Goal: Communication & Community: Answer question/provide support

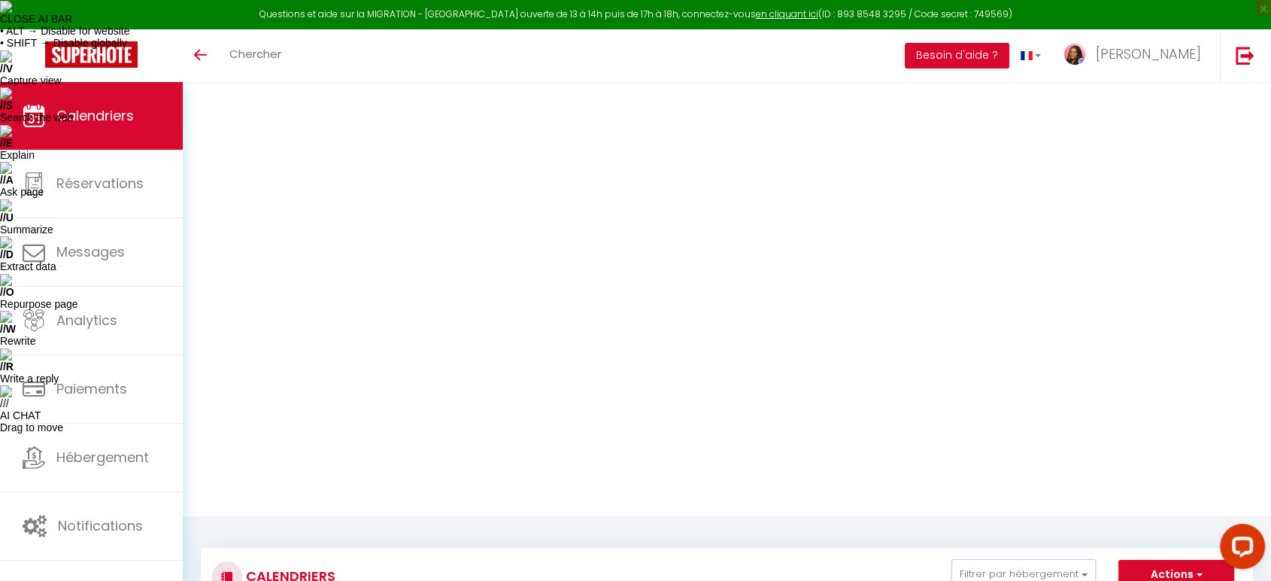
select select "OK"
select select "1"
select select "0"
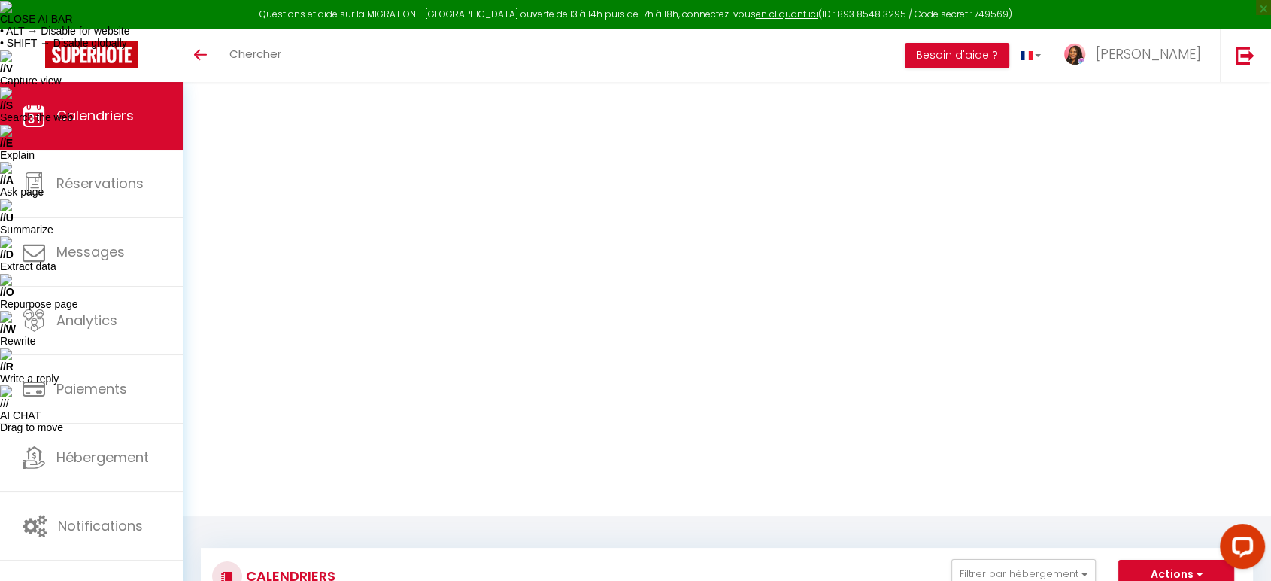
select select "1"
select select
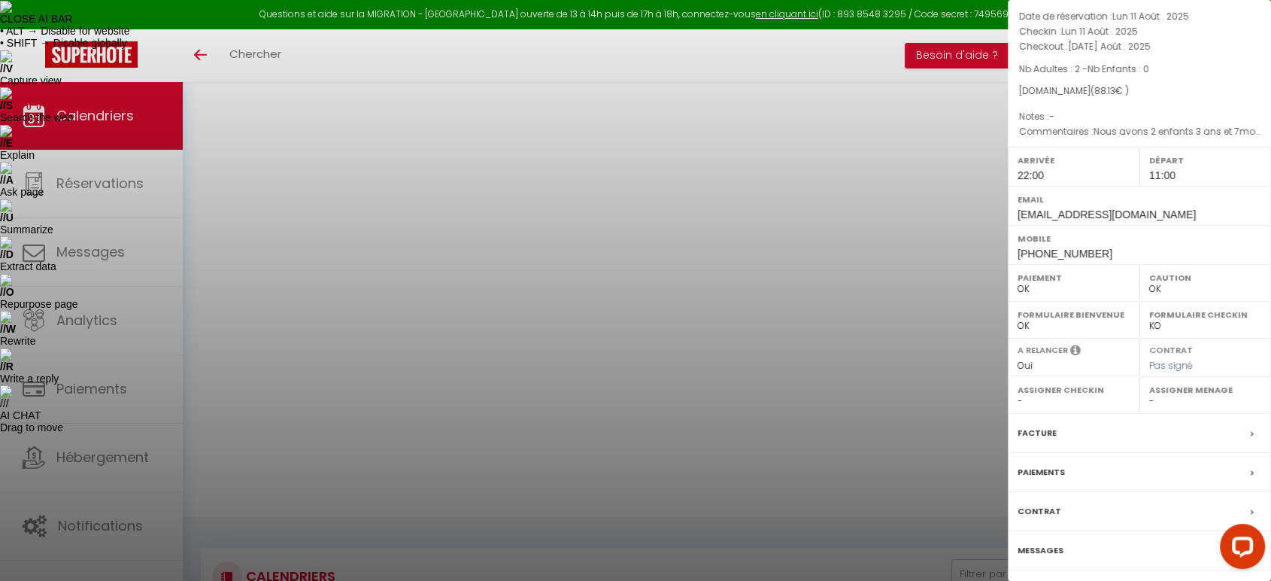
scroll to position [118, 0]
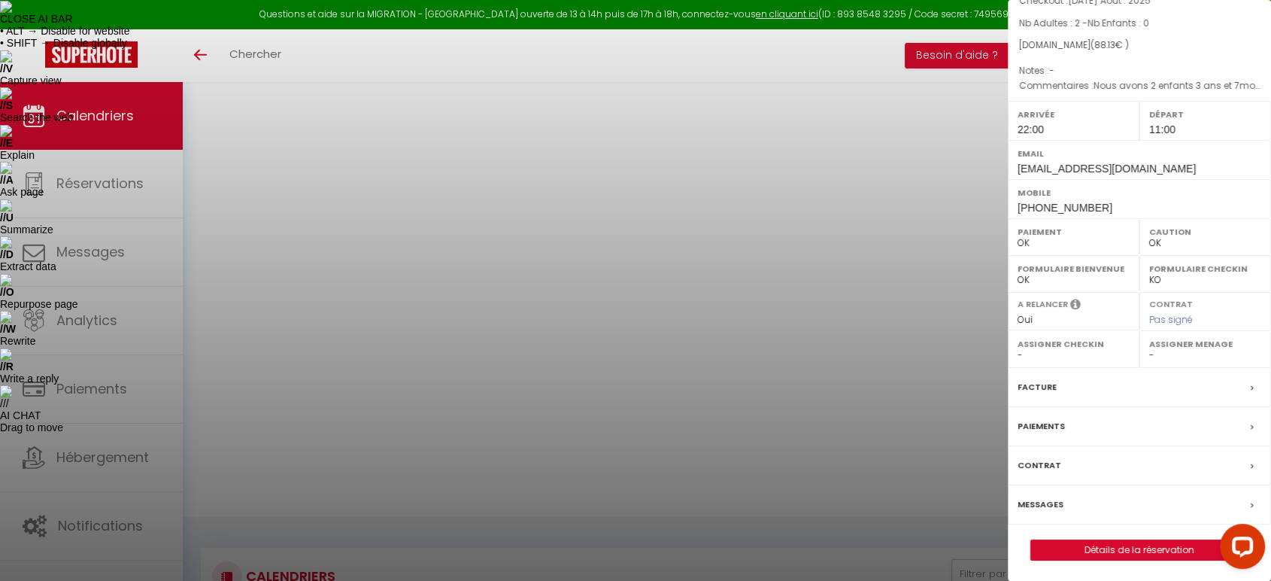
click at [1056, 504] on label "Messages" at bounding box center [1041, 504] width 46 height 16
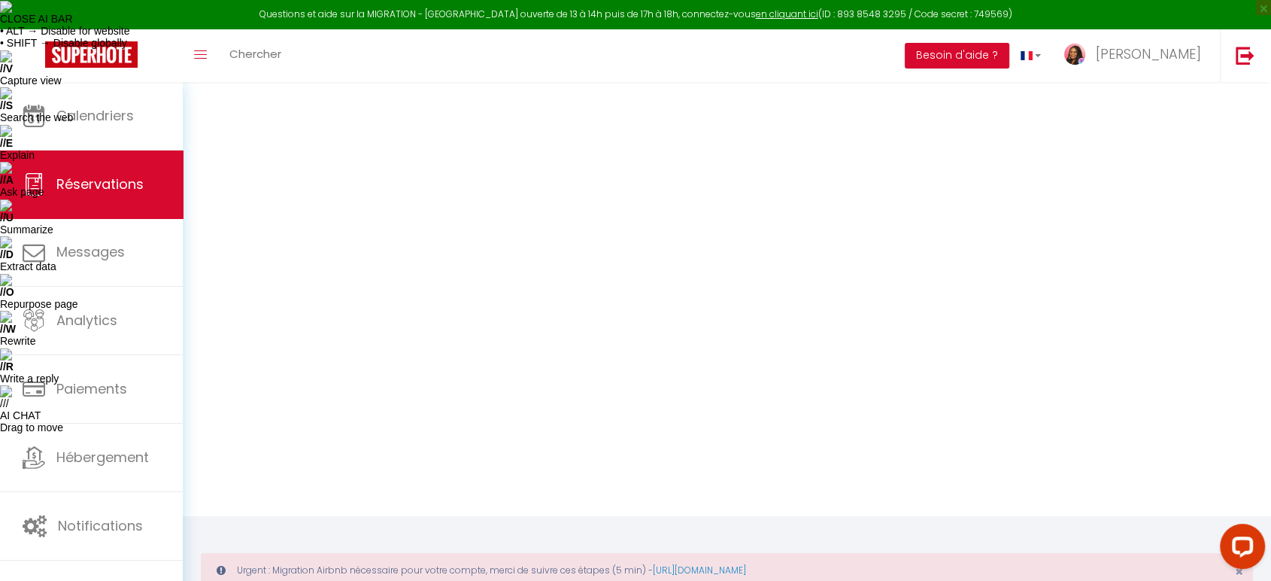
select select
checkbox input "false"
type textarea "isAutoTranslationEnabled=true user=[object Object] viewer=[object Object] heade…"
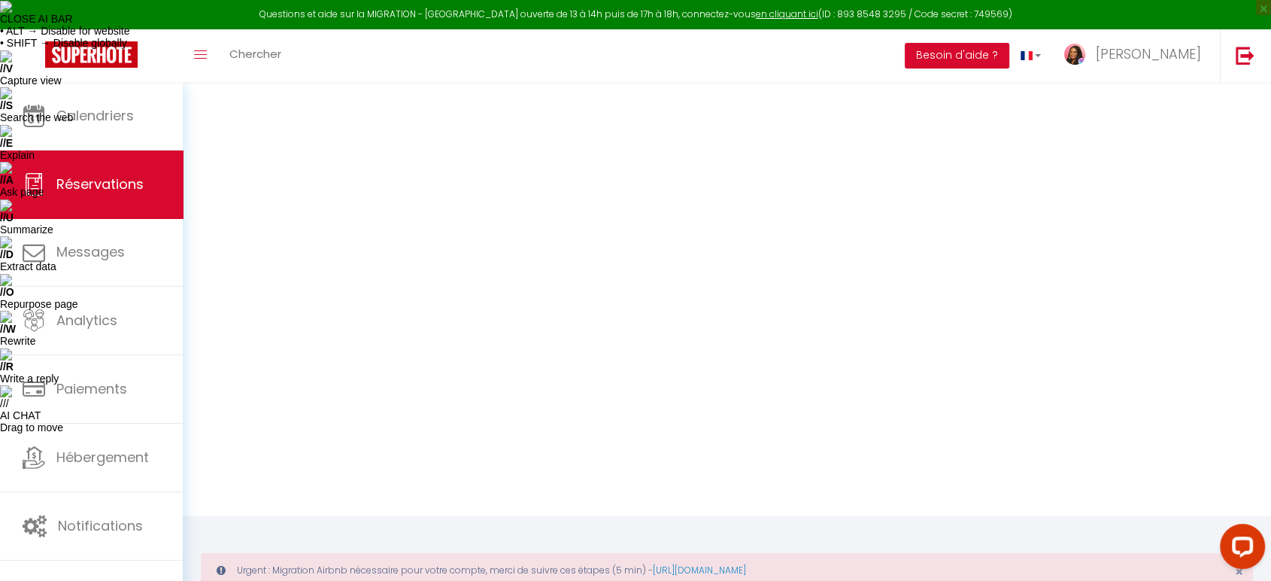
select select
checkbox input "false"
type textarea "isAutoTranslationEnabled=true user=[object Object] viewer=[object Object] heade…"
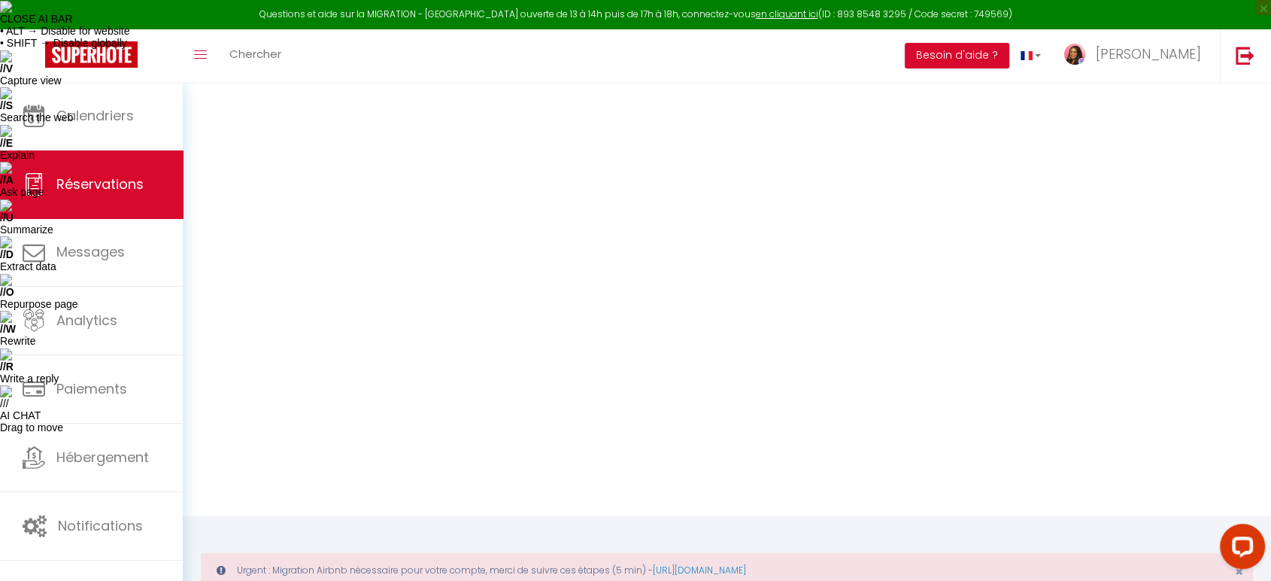
type textarea "Nous avons 2 enfants 3 ans et 7mois"
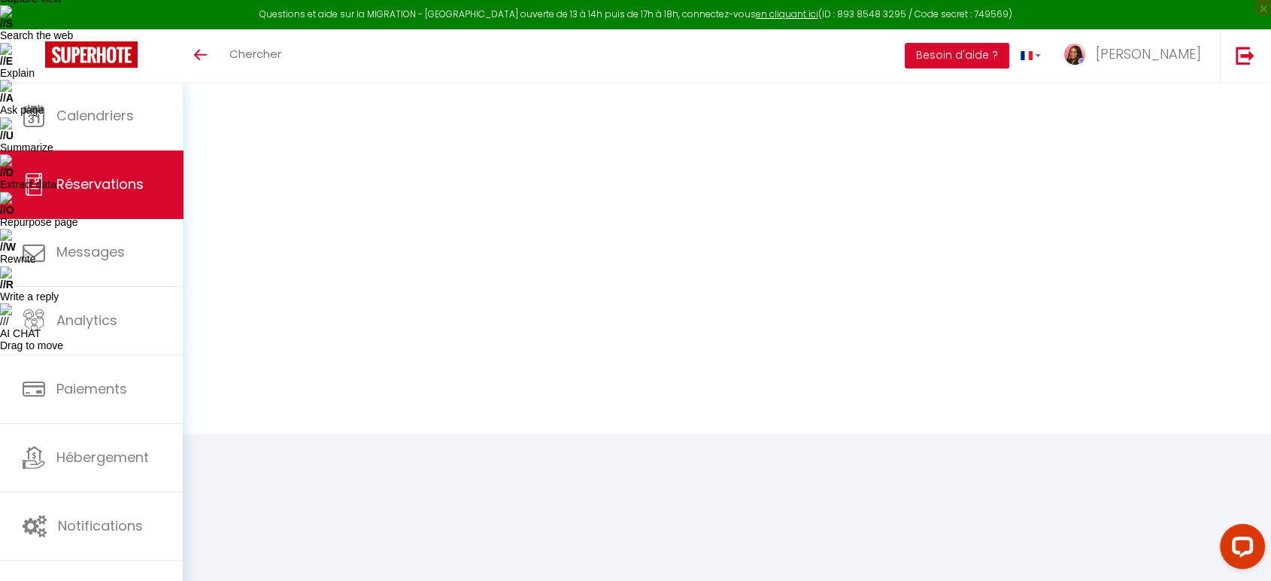
select select
checkbox input "false"
type textarea "isAutoTranslationEnabled=true user=[object Object] viewer=[object Object] heade…"
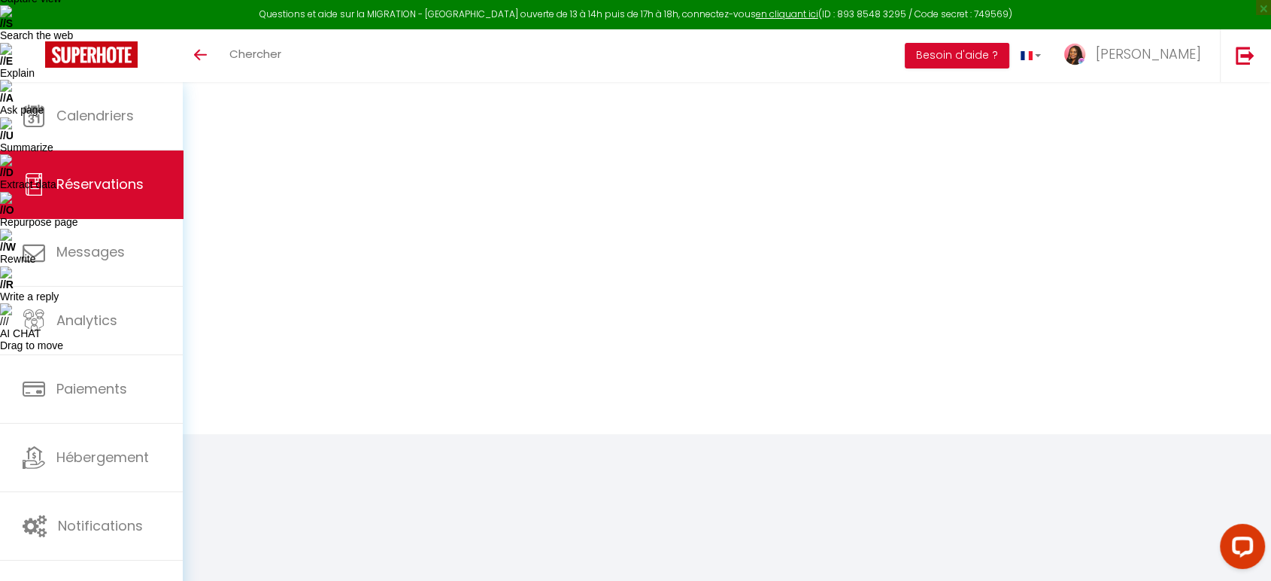
type textarea "Nous avons 2 enfants 3 ans et 7mois"
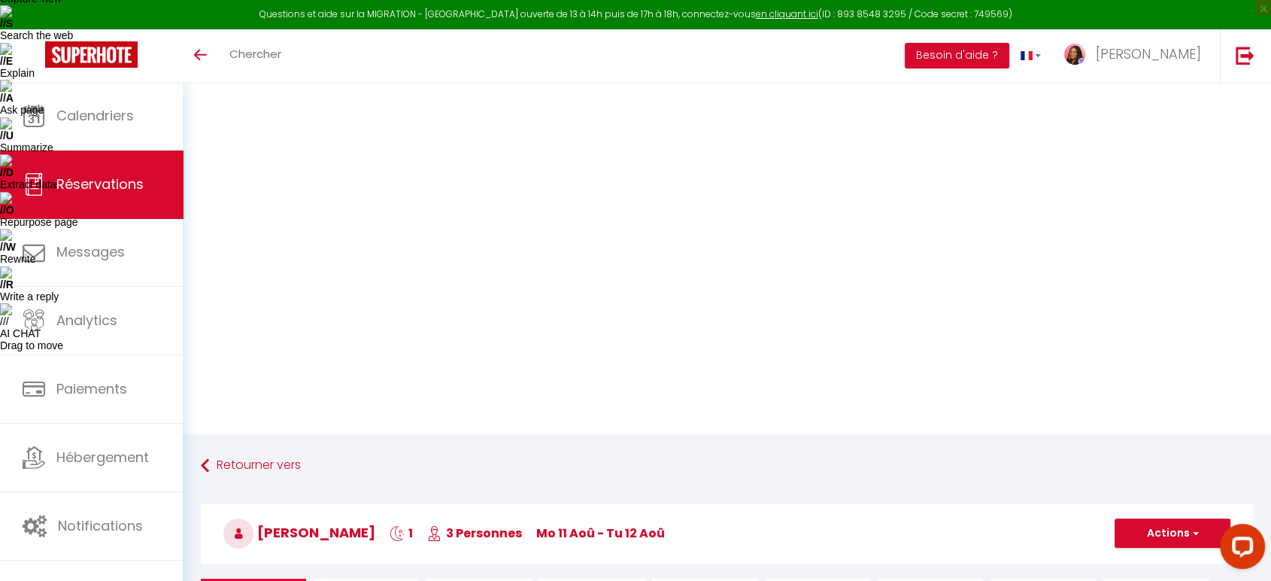
scroll to position [2001, 0]
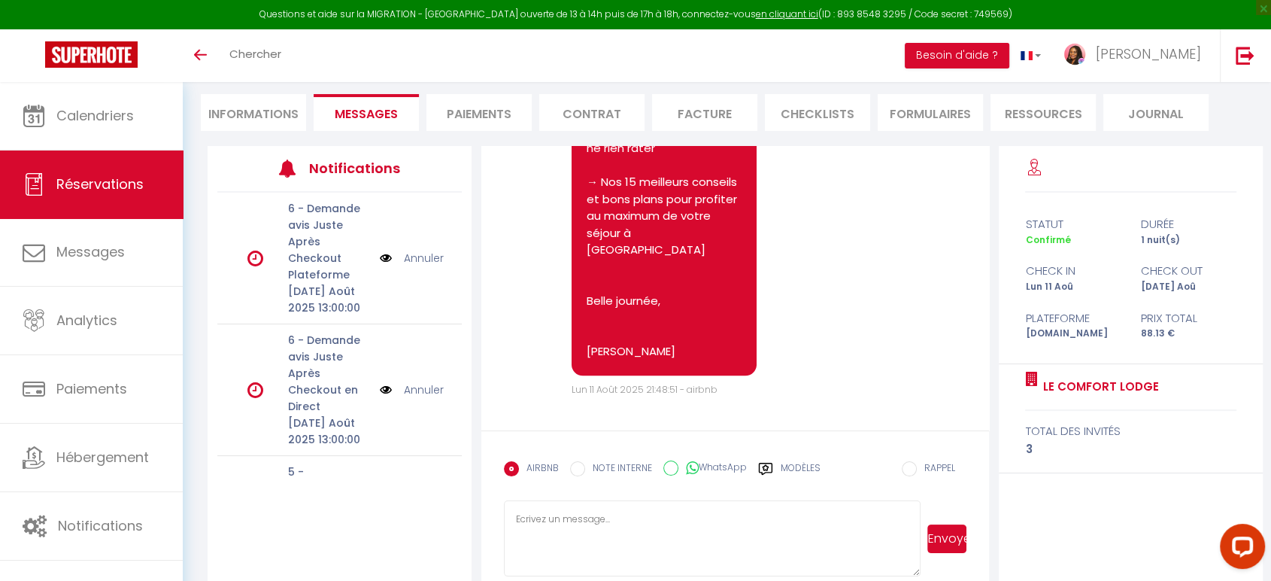
drag, startPoint x: 913, startPoint y: 548, endPoint x: 921, endPoint y: 572, distance: 25.2
click at [921, 572] on div "Envoyer" at bounding box center [735, 538] width 463 height 76
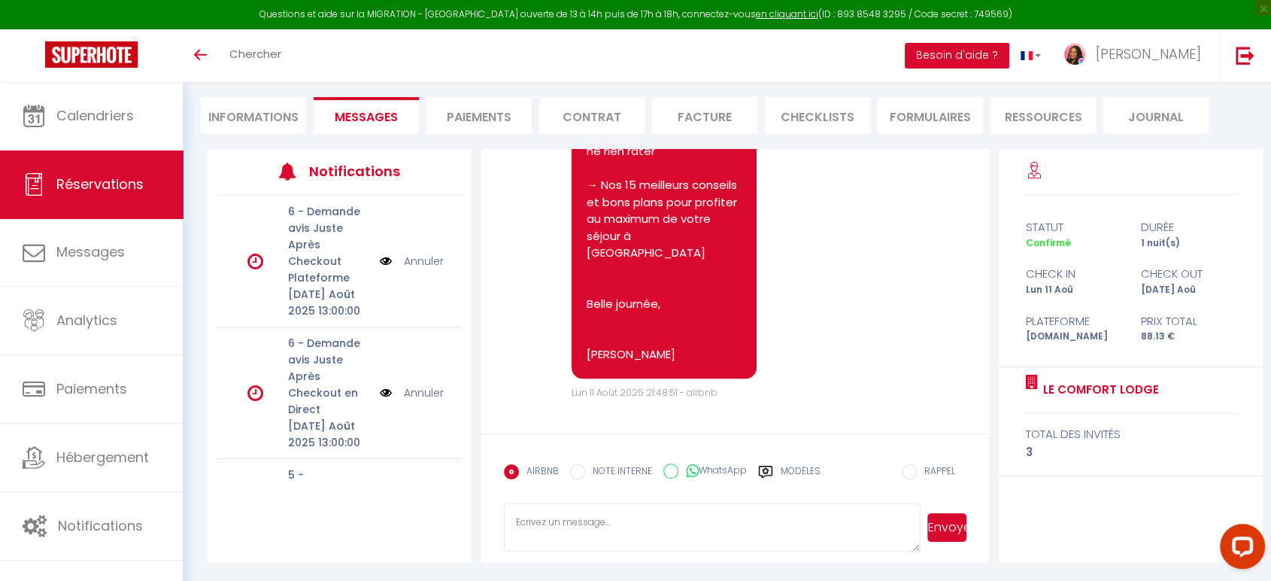
scroll to position [141, 0]
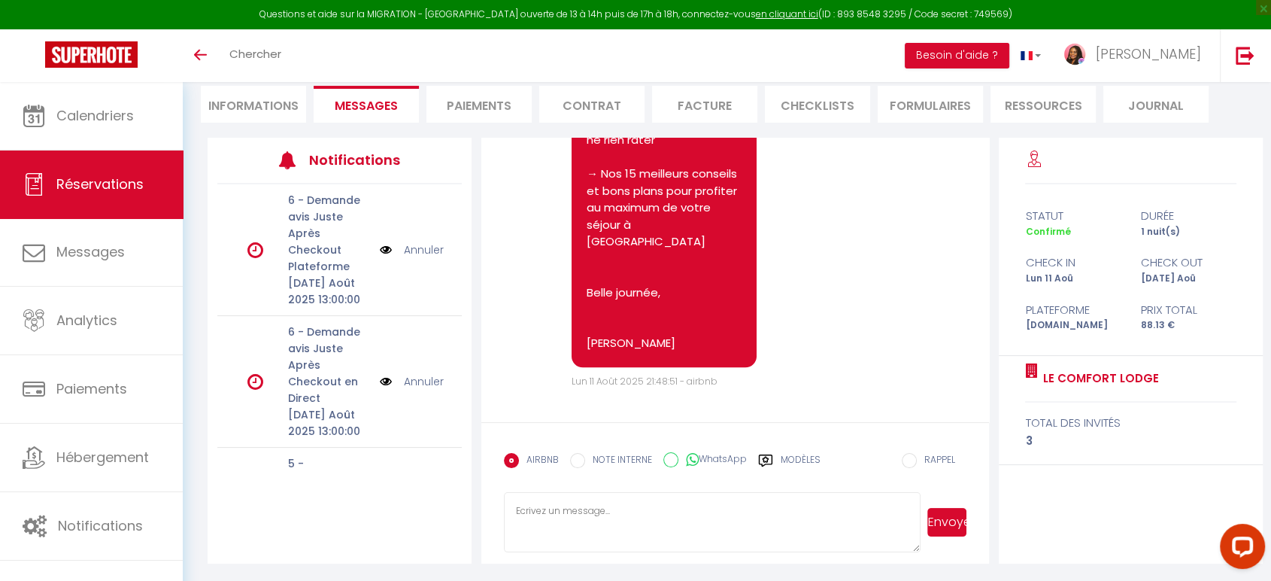
drag, startPoint x: 915, startPoint y: 546, endPoint x: 915, endPoint y: 530, distance: 15.8
click at [915, 530] on textarea at bounding box center [712, 522] width 417 height 60
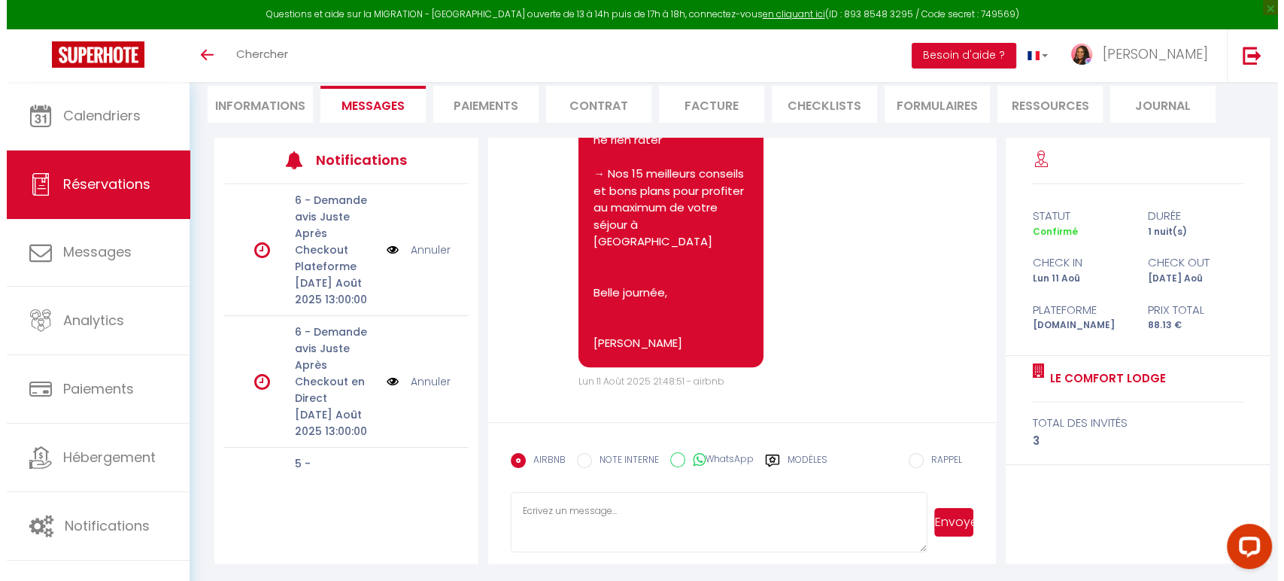
scroll to position [2001, 0]
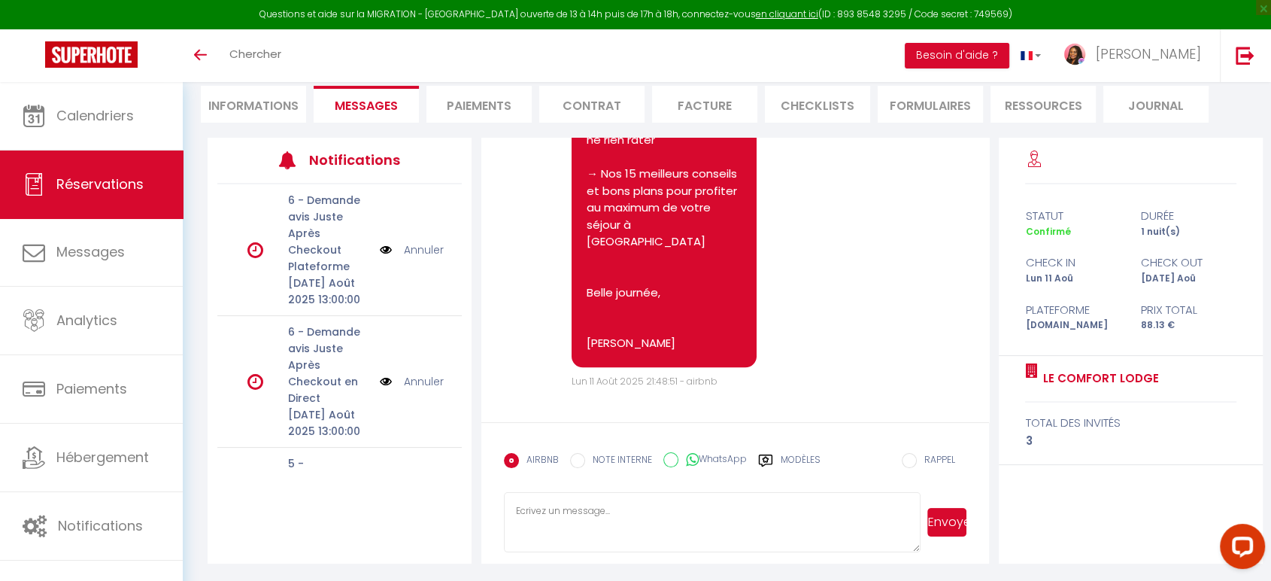
click at [380, 248] on img at bounding box center [386, 249] width 12 height 17
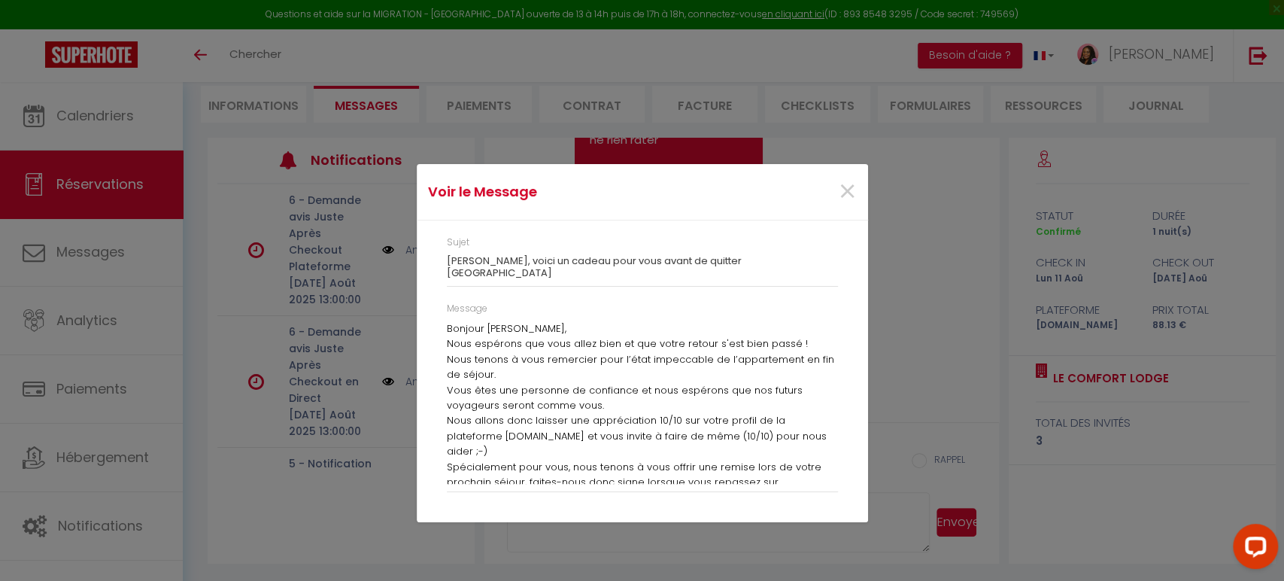
scroll to position [0, 0]
click at [851, 199] on span "×" at bounding box center [847, 191] width 19 height 45
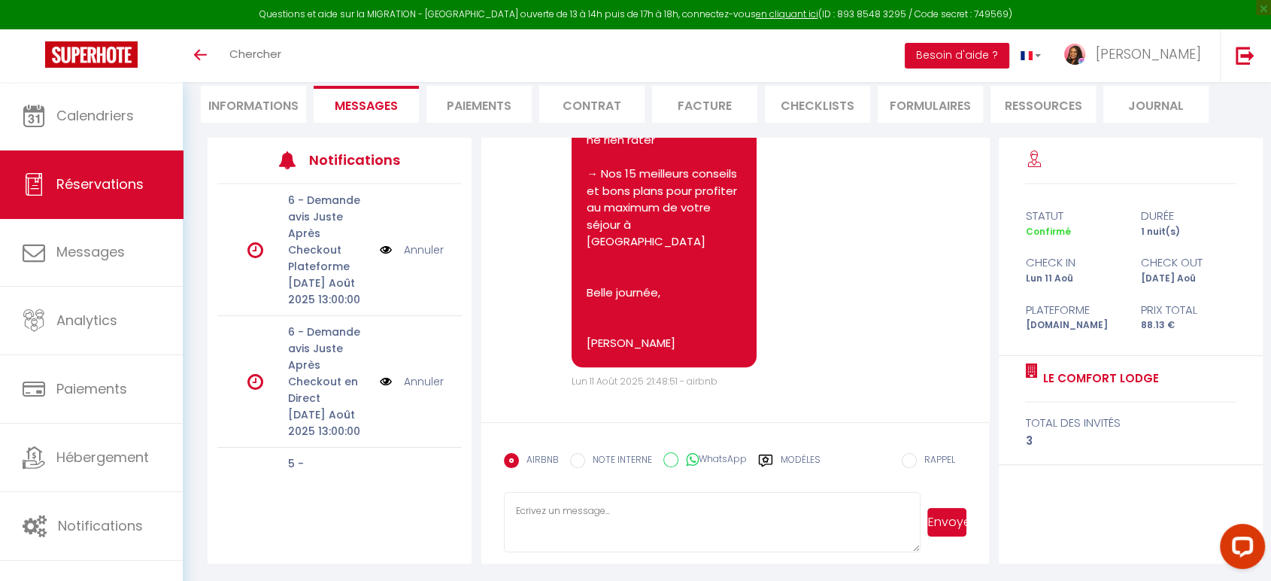
click at [380, 378] on img at bounding box center [386, 381] width 12 height 17
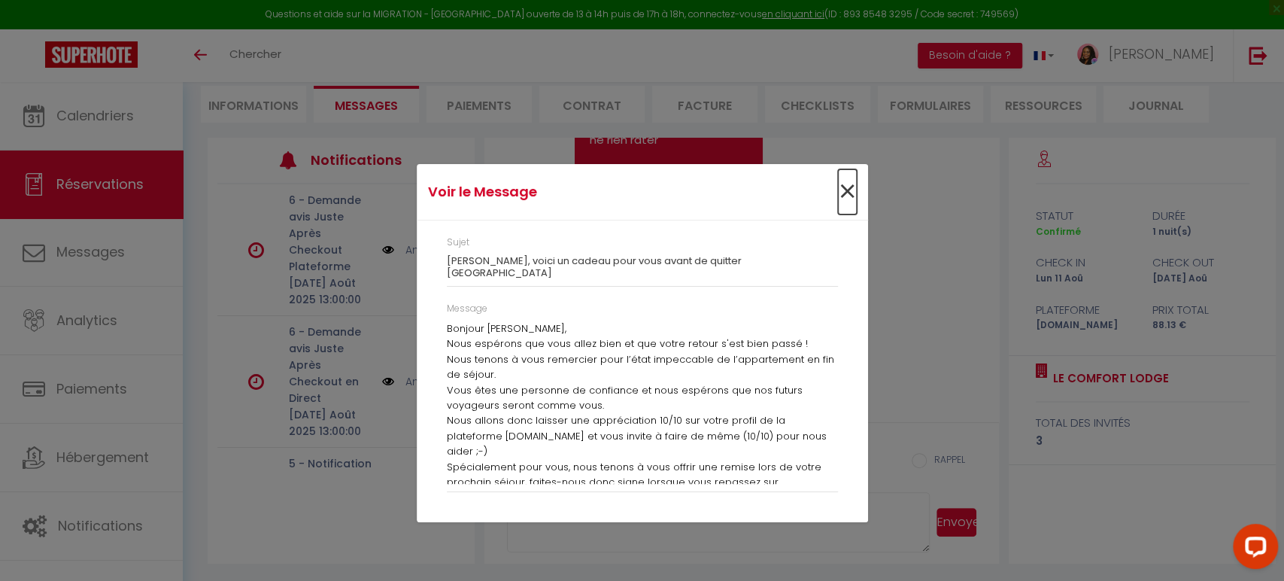
click at [849, 197] on span "×" at bounding box center [847, 191] width 19 height 45
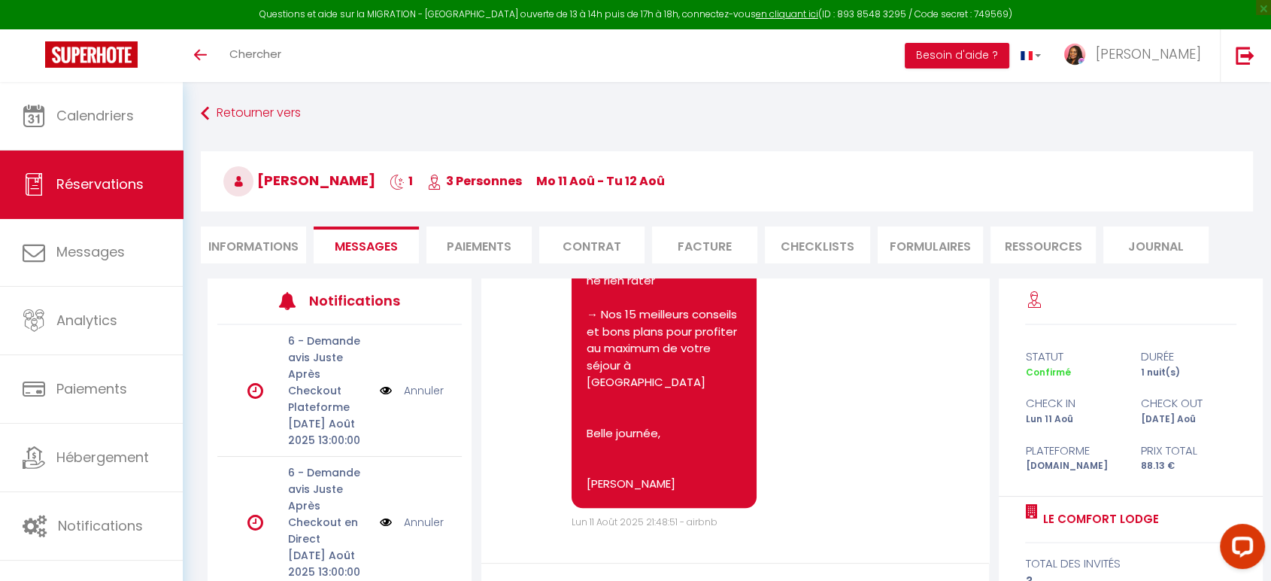
click at [254, 242] on li "Informations" at bounding box center [253, 244] width 105 height 37
select select
type textarea "isAutoTranslationEnabled=true user=[object Object] viewer=[object Object] heade…"
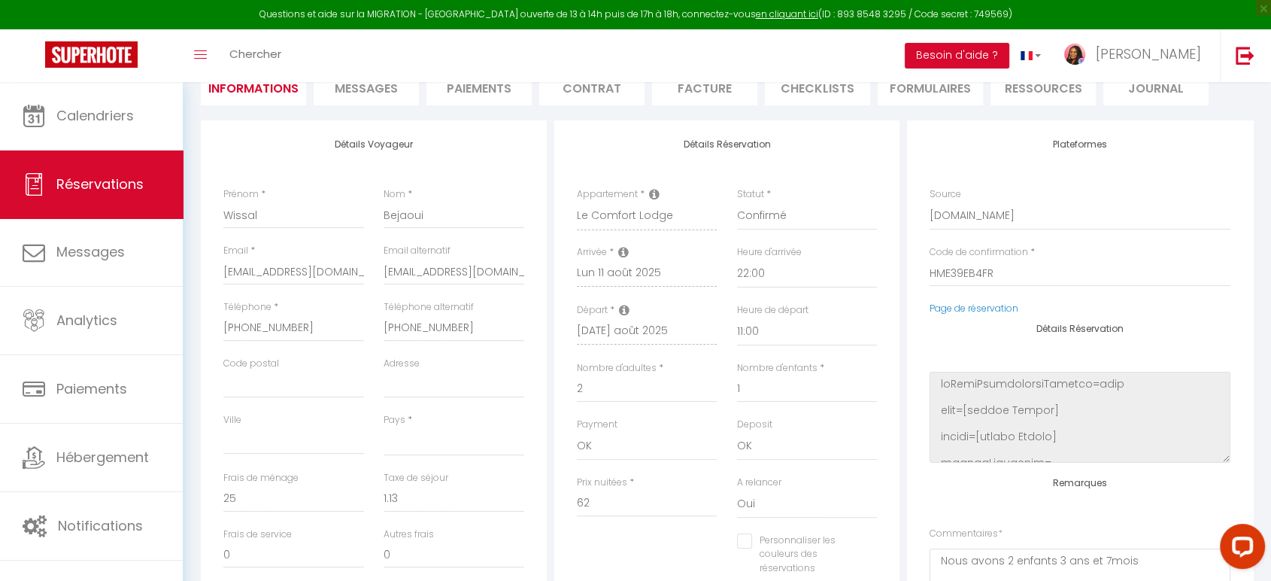
scroll to position [167, 0]
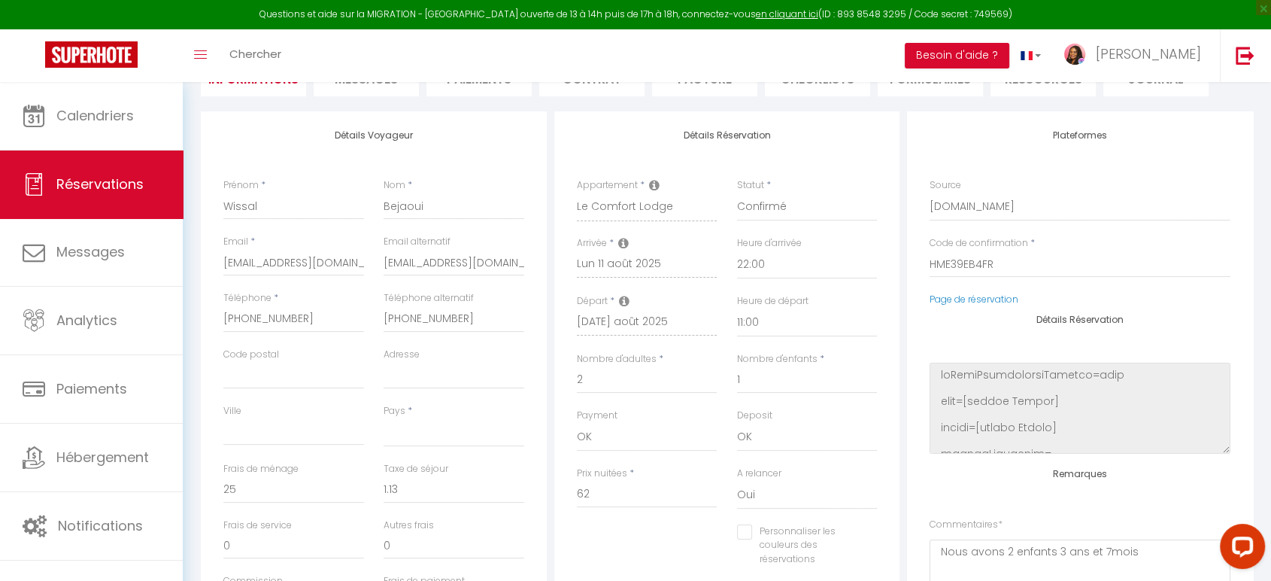
click at [693, 217] on div "Appartement * Le Mans Sweet & Home ⭐ AccordHébergement ⭐ Montauban City & Zen ⭐…" at bounding box center [647, 207] width 160 height 58
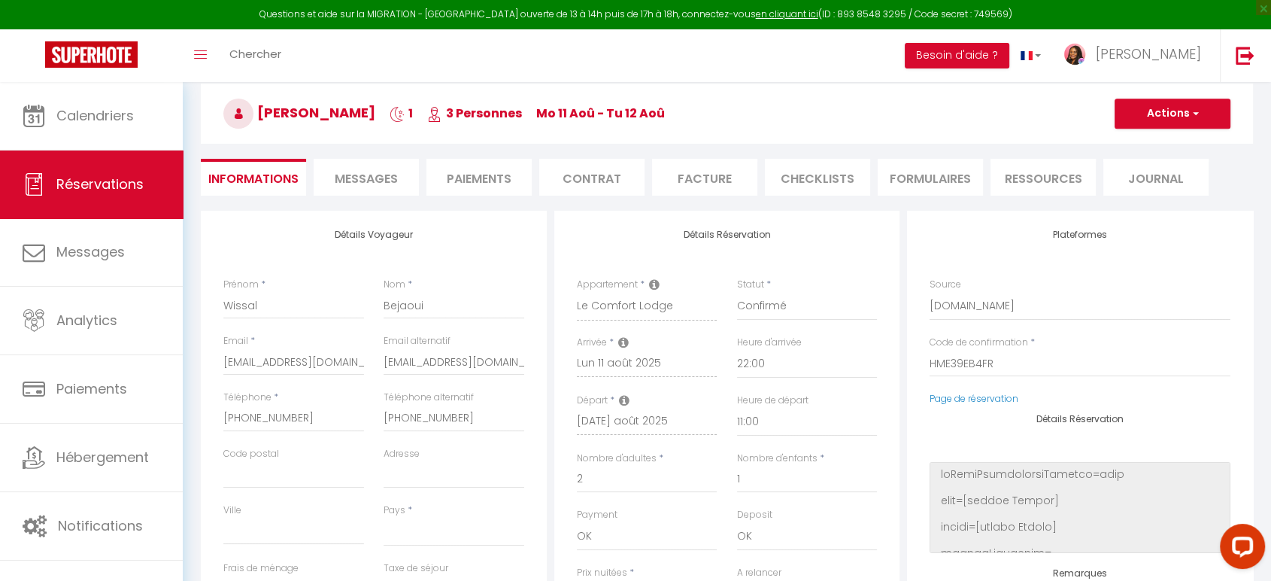
scroll to position [0, 0]
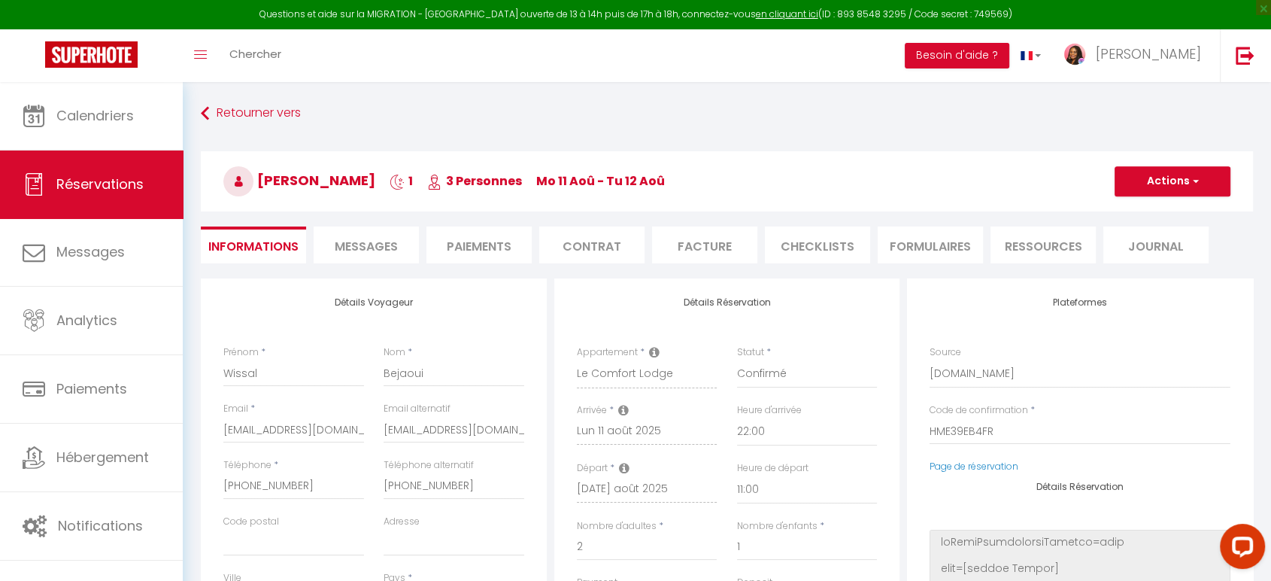
select select
type textarea "isAutoTranslationEnabled=true user=[object Object] viewer=[object Object] heade…"
checkbox input "false"
select select
type textarea "isAutoTranslationEnabled=true user=[object Object] viewer=[object Object] heade…"
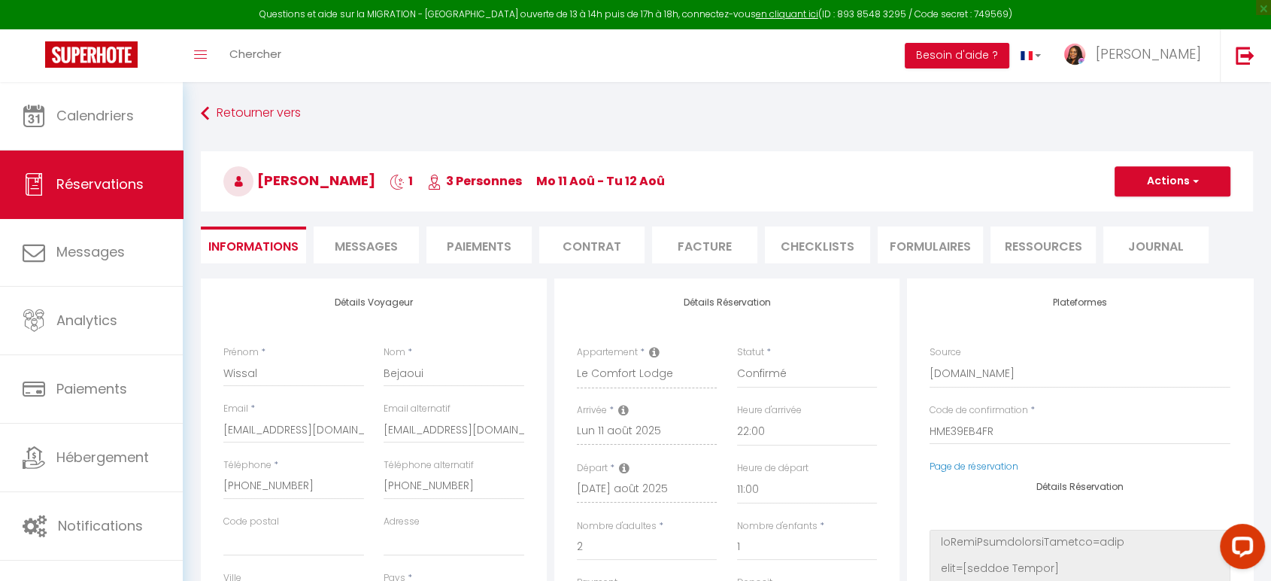
checkbox input "false"
select select
type textarea "isAutoTranslationEnabled=true user=[object Object] viewer=[object Object] heade…"
checkbox input "false"
select select
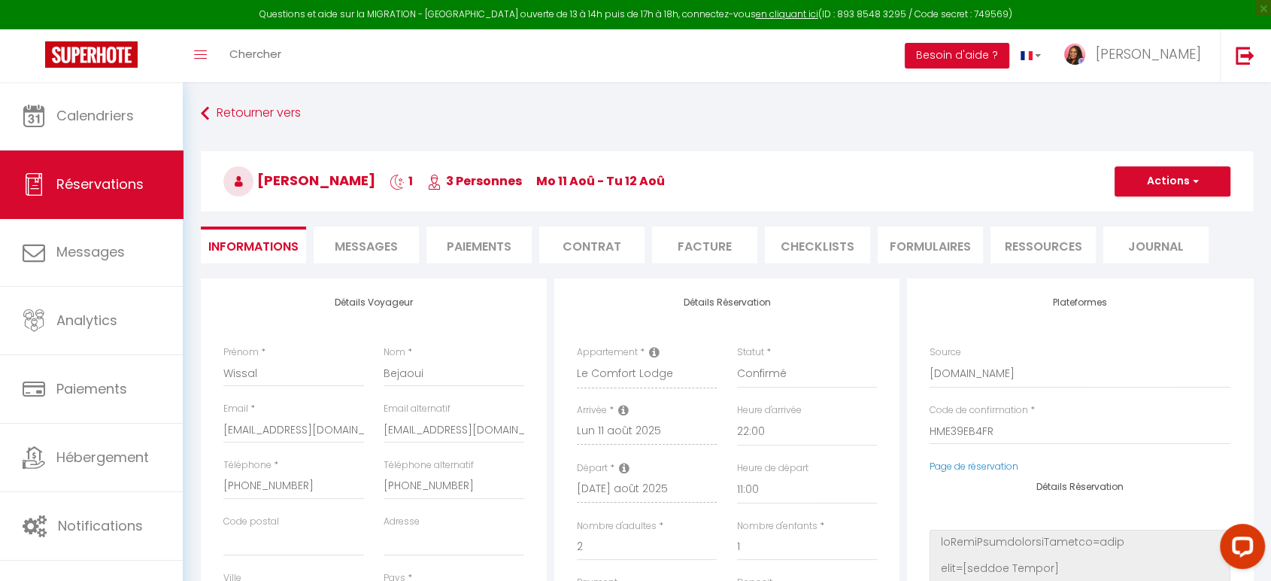
type textarea "isAutoTranslationEnabled=true user=[object Object] viewer=[object Object] heade…"
checkbox input "false"
select select
type textarea "isAutoTranslationEnabled=true user=[object Object] viewer=[object Object] heade…"
checkbox input "false"
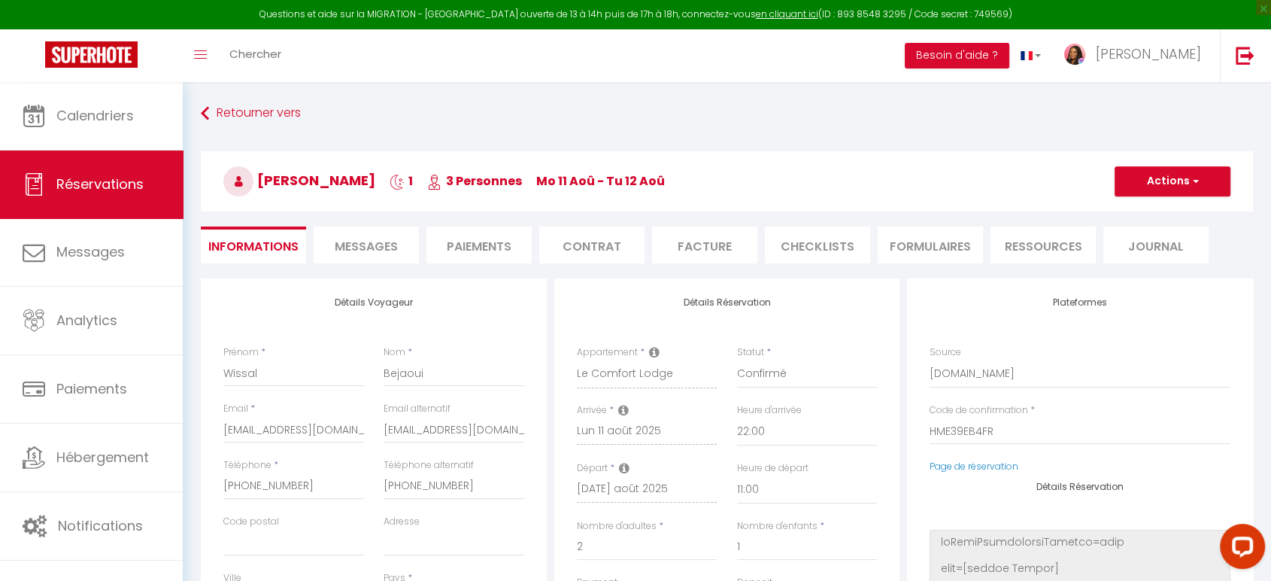
select select
type textarea "isAutoTranslationEnabled=true user=[object Object] viewer=[object Object] heade…"
checkbox input "false"
select select
type textarea "isAutoTranslationEnabled=true user=[object Object] viewer=[object Object] heade…"
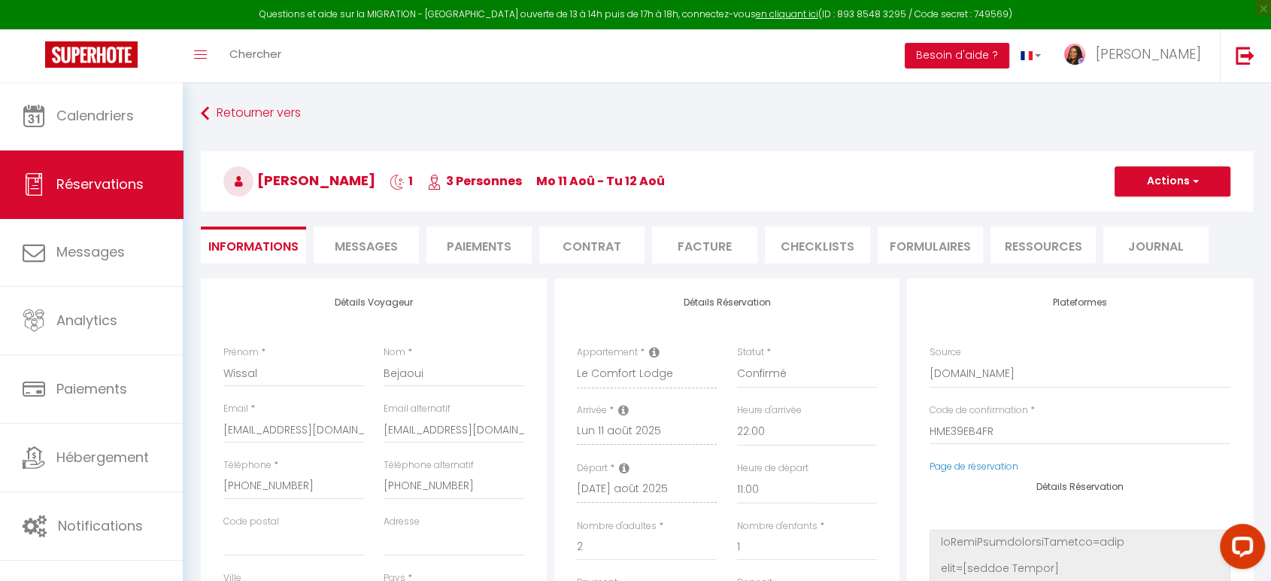
checkbox input "false"
select select
type textarea "isAutoTranslationEnabled=true user=[object Object] viewer=[object Object] heade…"
checkbox input "false"
select select
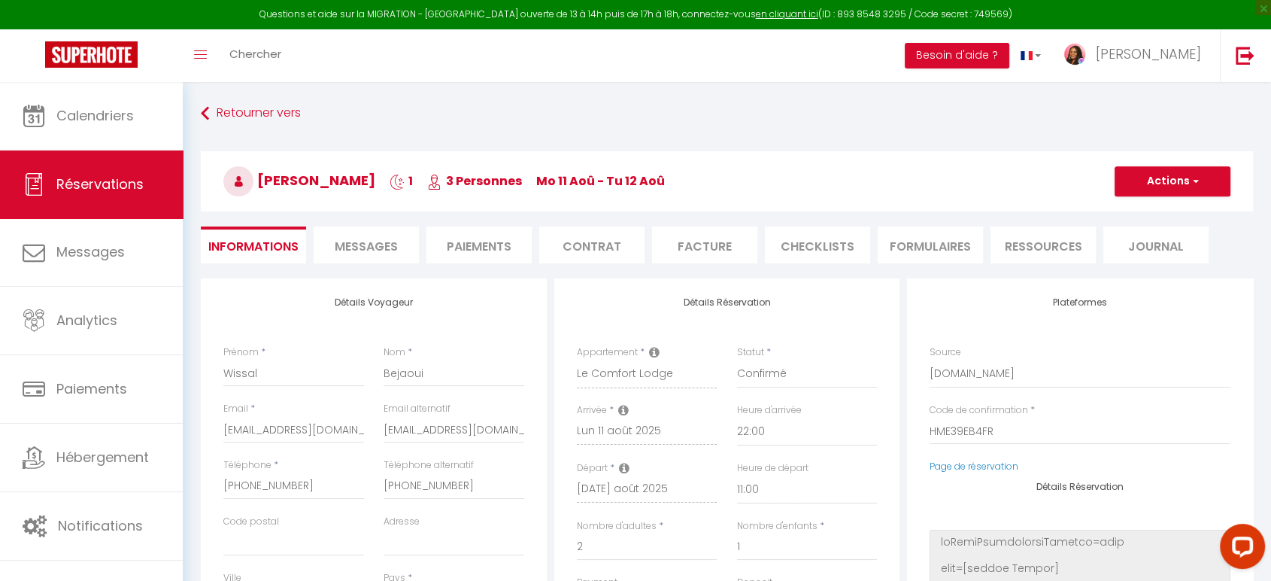
type textarea "isAutoTranslationEnabled=true user=[object Object] viewer=[object Object] heade…"
checkbox input "false"
select select
type textarea "isAutoTranslationEnabled=true user=[object Object] viewer=[object Object] heade…"
checkbox input "false"
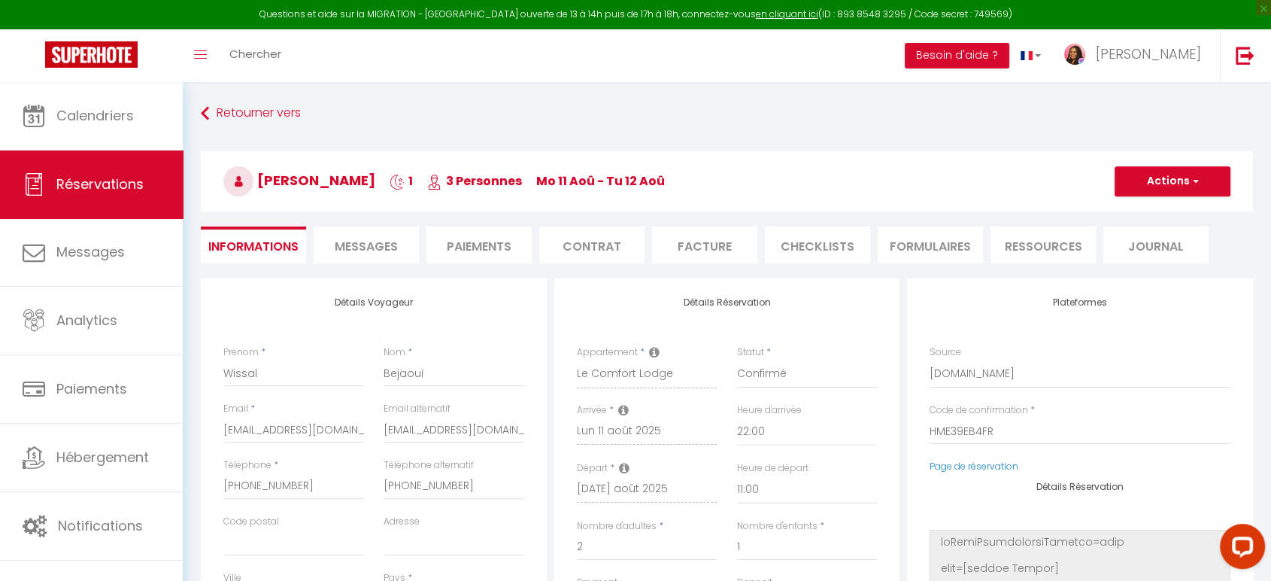
select select
type textarea "isAutoTranslationEnabled=true user=[object Object] viewer=[object Object] heade…"
checkbox input "false"
select select
type textarea "isAutoTranslationEnabled=true user=[object Object] viewer=[object Object] heade…"
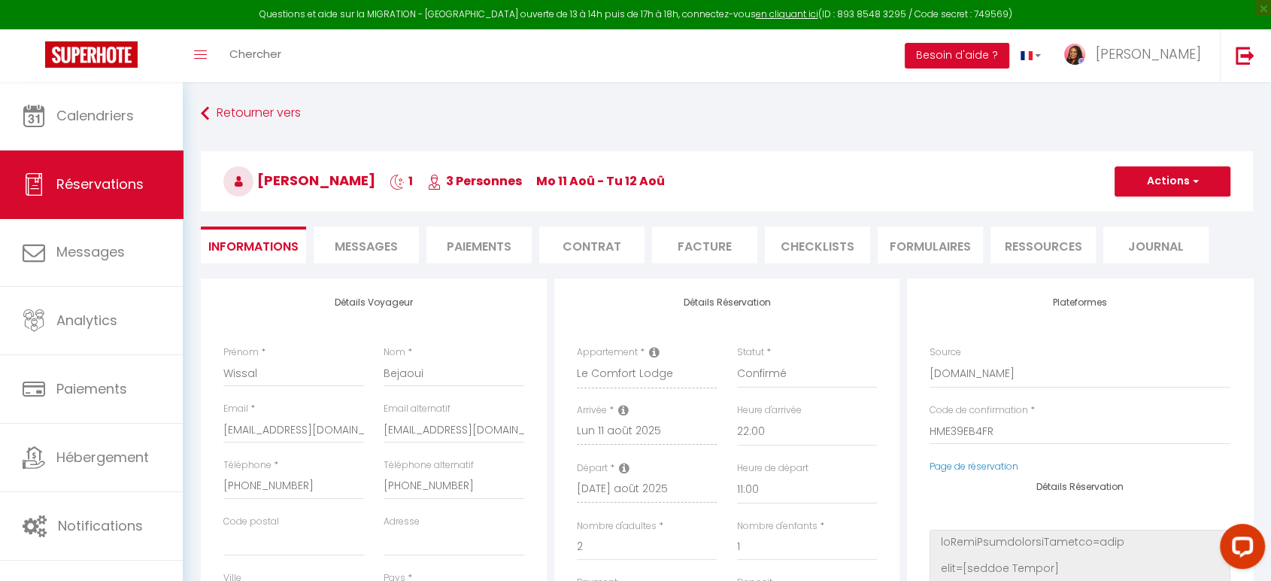
checkbox input "false"
select select
type textarea "isAutoTranslationEnabled=true user=[object Object] viewer=[object Object] heade…"
checkbox input "false"
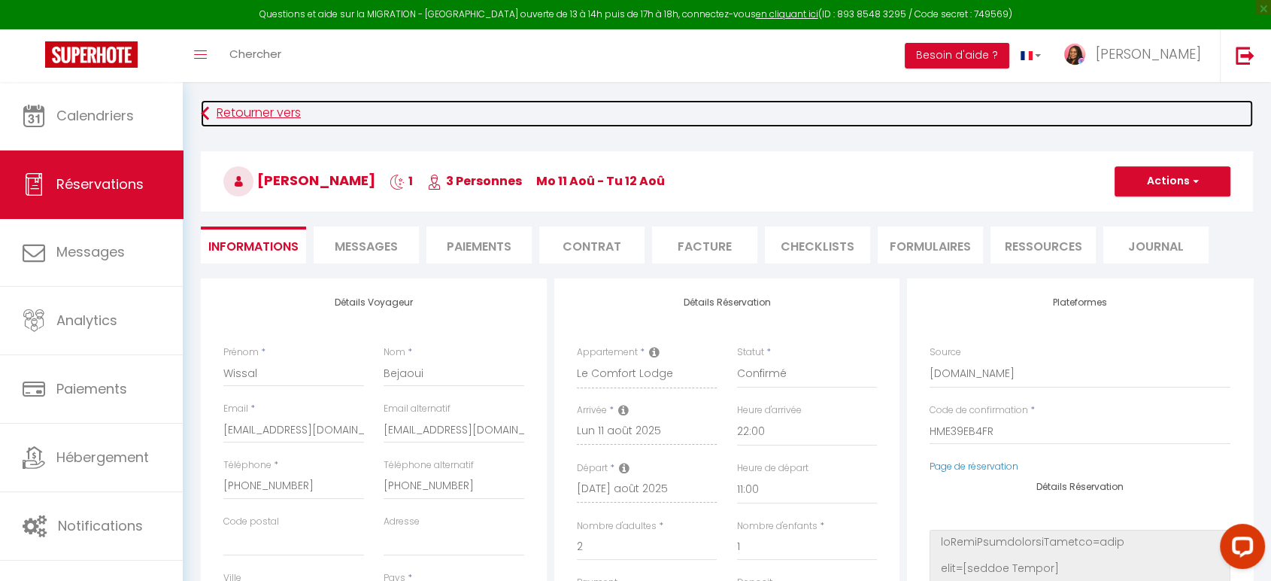
click at [214, 111] on link "Retourner vers" at bounding box center [727, 113] width 1052 height 27
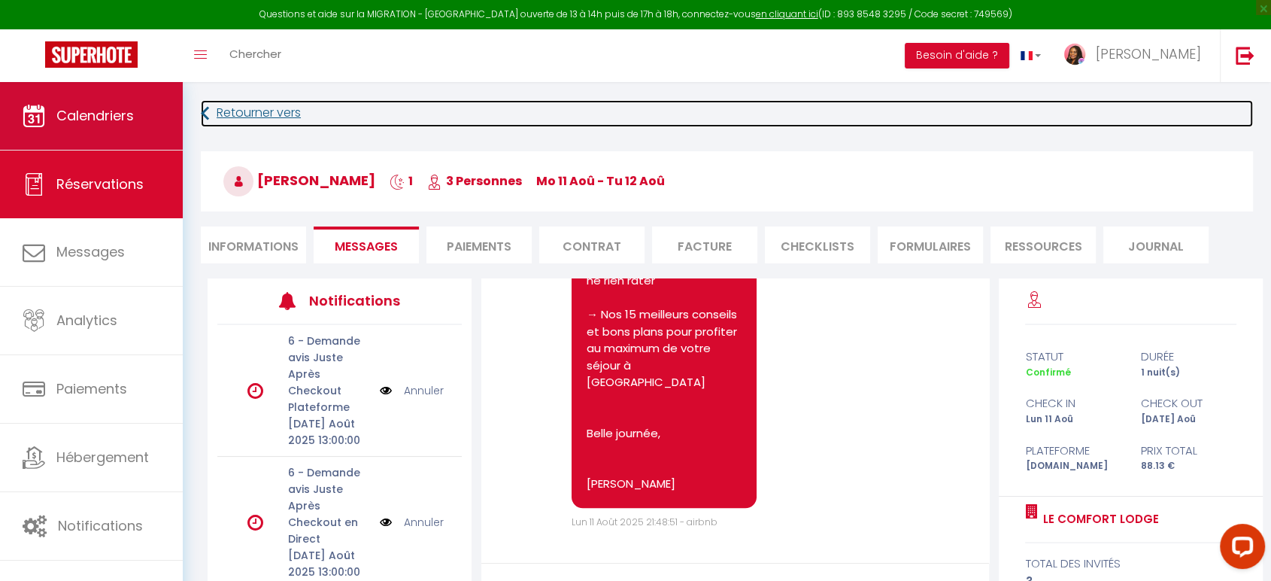
click at [54, 117] on link "Calendriers" at bounding box center [91, 116] width 183 height 68
